Goal: Book appointment/travel/reservation

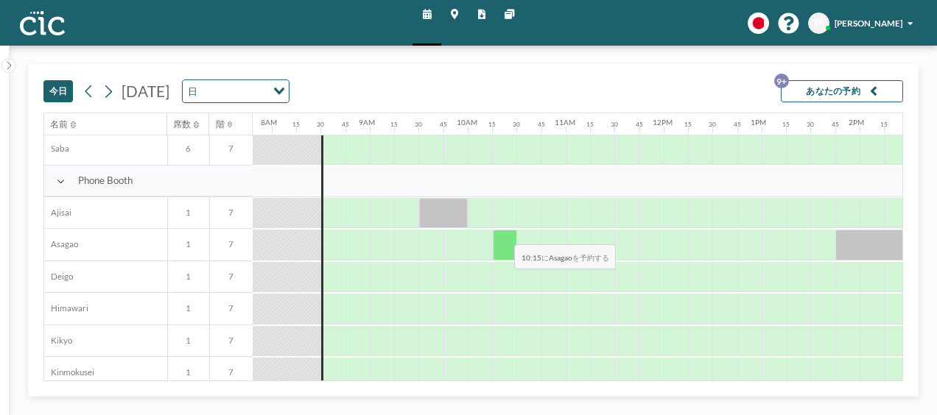
scroll to position [417, 765]
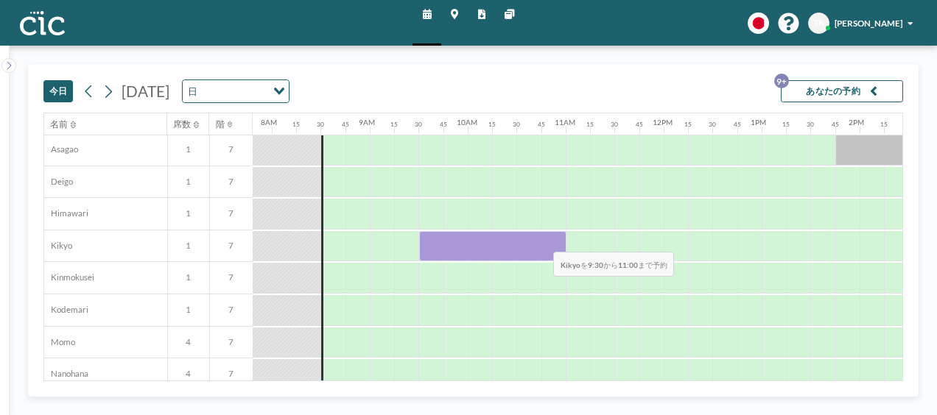
drag, startPoint x: 434, startPoint y: 237, endPoint x: 542, endPoint y: 240, distance: 108.3
click at [542, 240] on div at bounding box center [492, 246] width 147 height 31
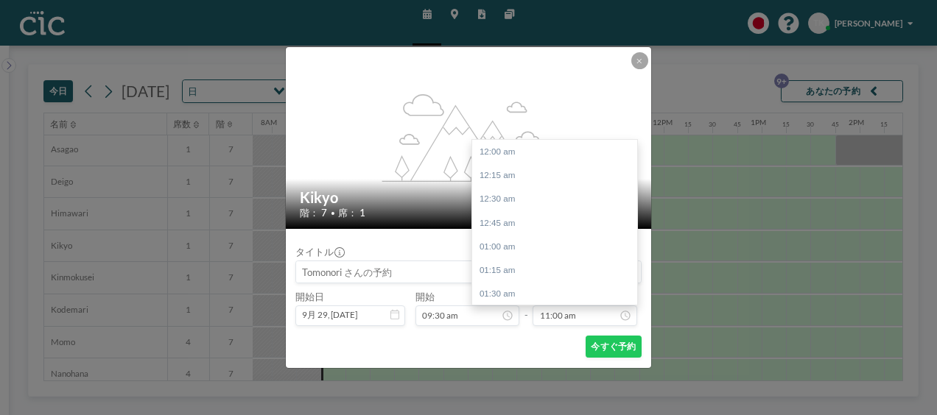
scroll to position [1047, 0]
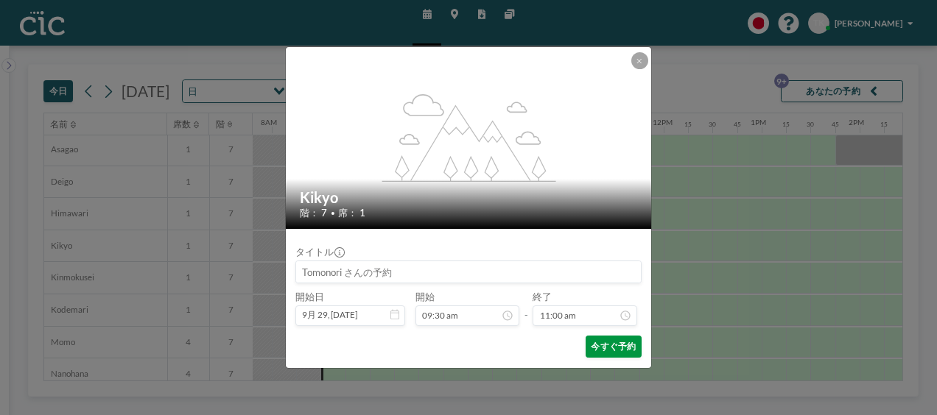
click at [615, 343] on button "今すぐ予約" at bounding box center [614, 347] width 56 height 22
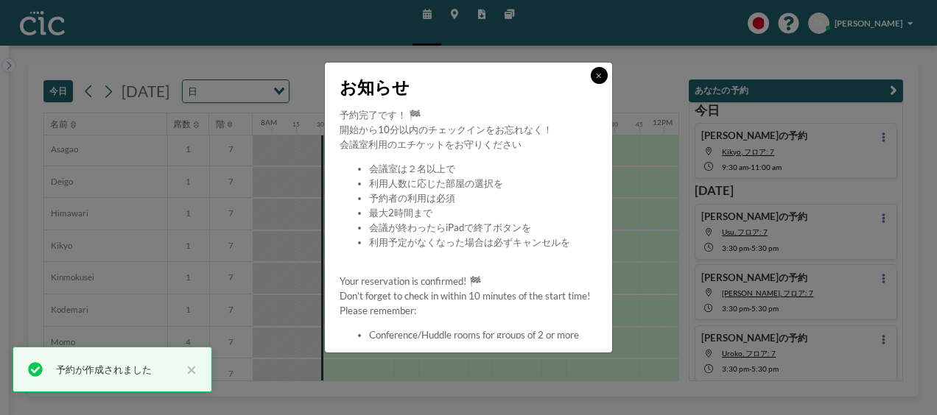
click at [593, 73] on button at bounding box center [599, 75] width 17 height 17
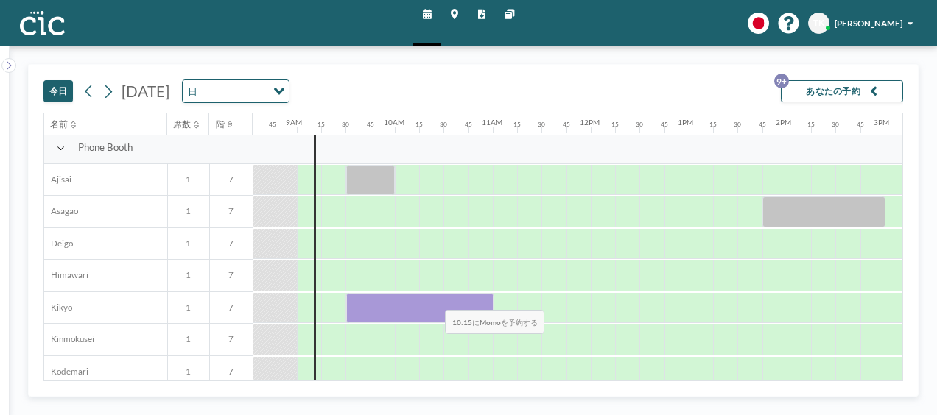
scroll to position [417, 838]
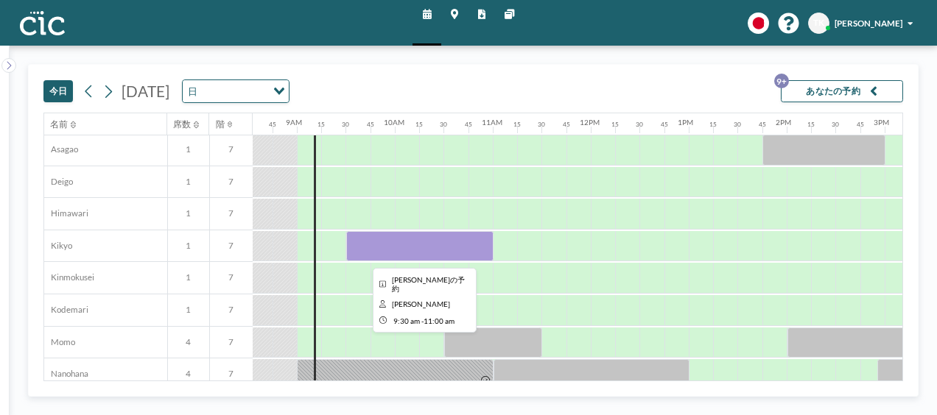
click at [446, 235] on div at bounding box center [419, 246] width 147 height 31
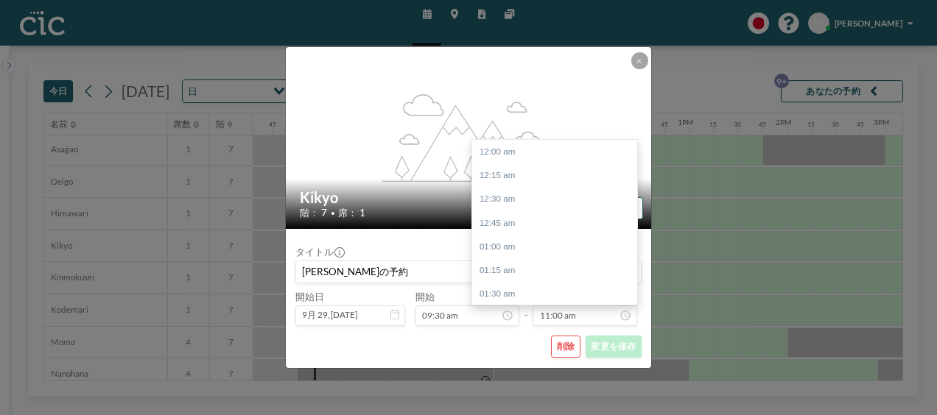
scroll to position [1047, 0]
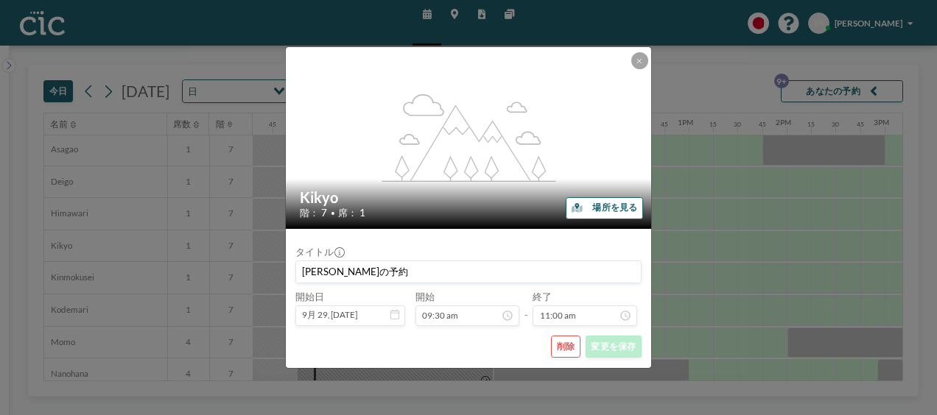
click at [577, 350] on button "削除" at bounding box center [565, 347] width 29 height 22
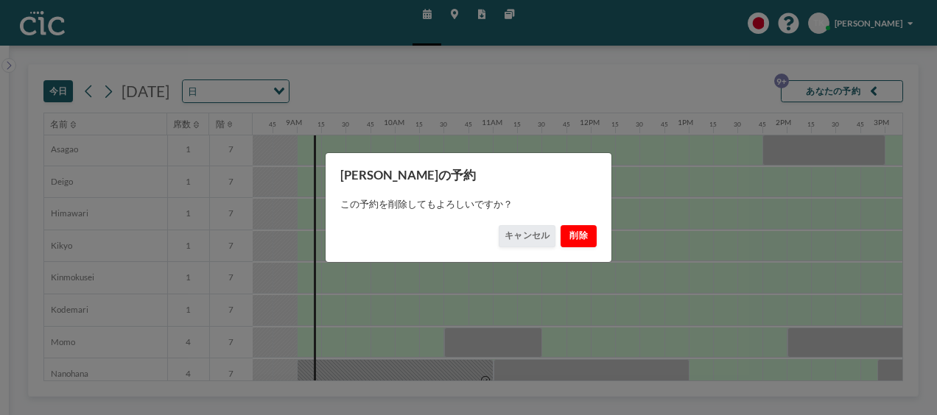
click at [589, 236] on button "削除" at bounding box center [579, 236] width 37 height 22
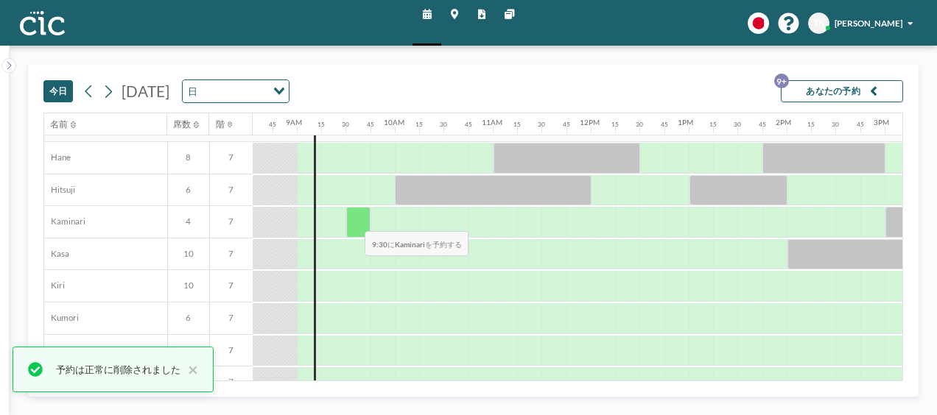
scroll to position [0, 838]
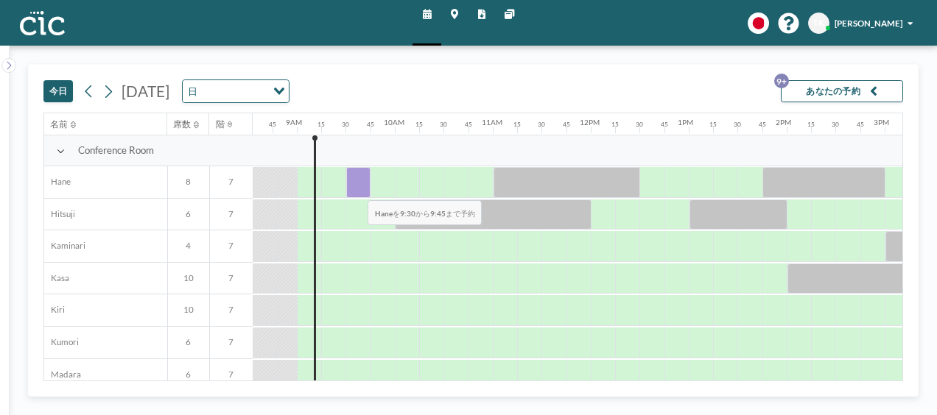
click at [357, 189] on div at bounding box center [358, 182] width 24 height 31
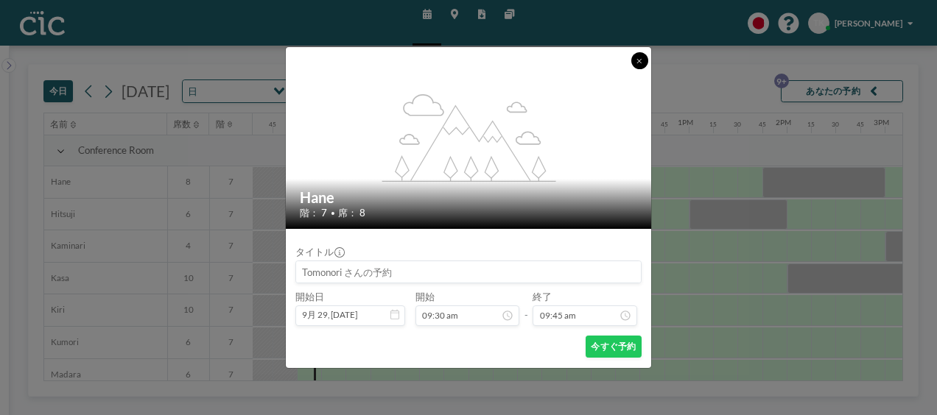
click at [641, 63] on icon at bounding box center [638, 60] width 5 height 7
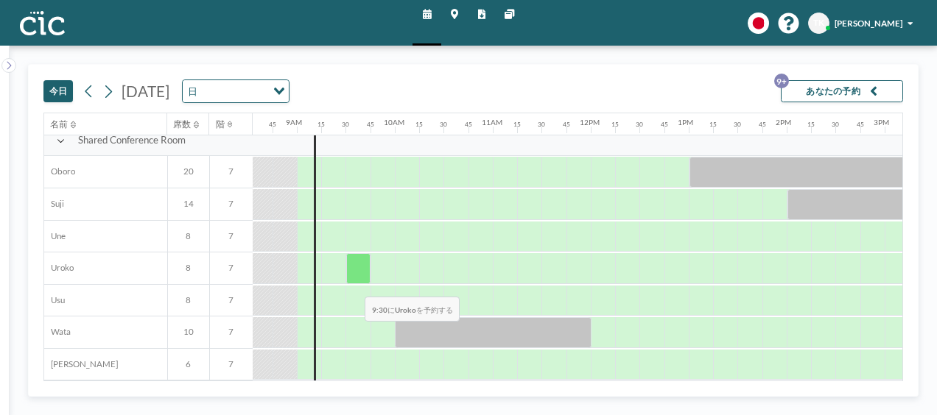
scroll to position [912, 838]
